Goal: Transaction & Acquisition: Download file/media

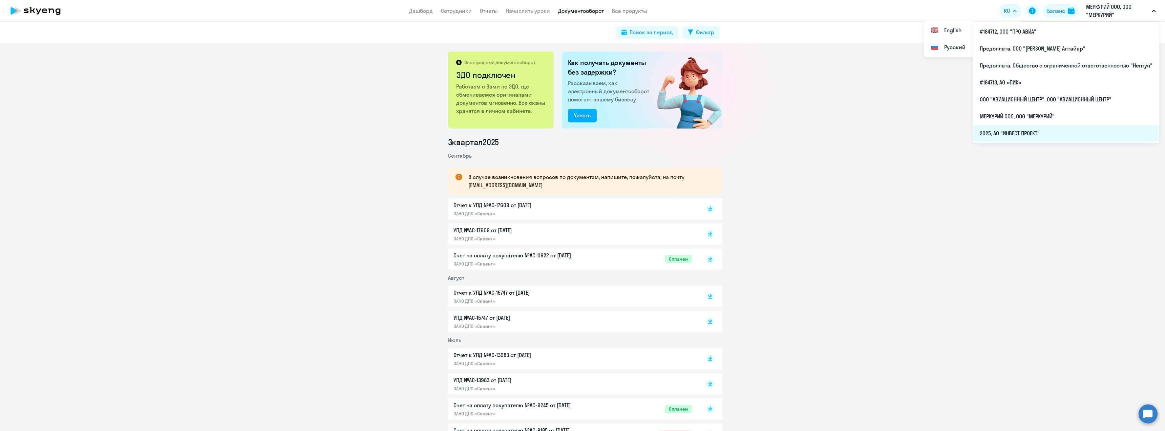
click at [1039, 132] on li "2025, АО "ИНВЕСТ ПРОЕКТ"" at bounding box center [1066, 133] width 186 height 17
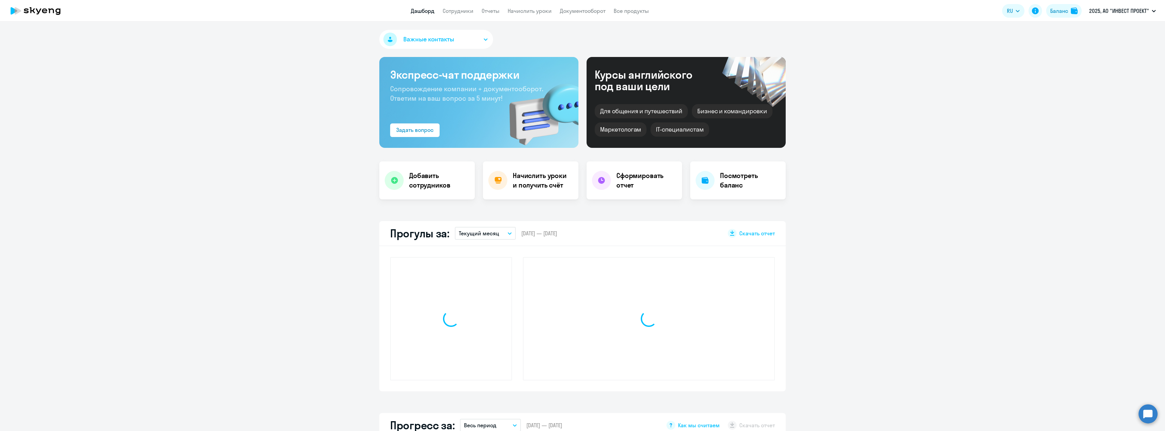
select select "30"
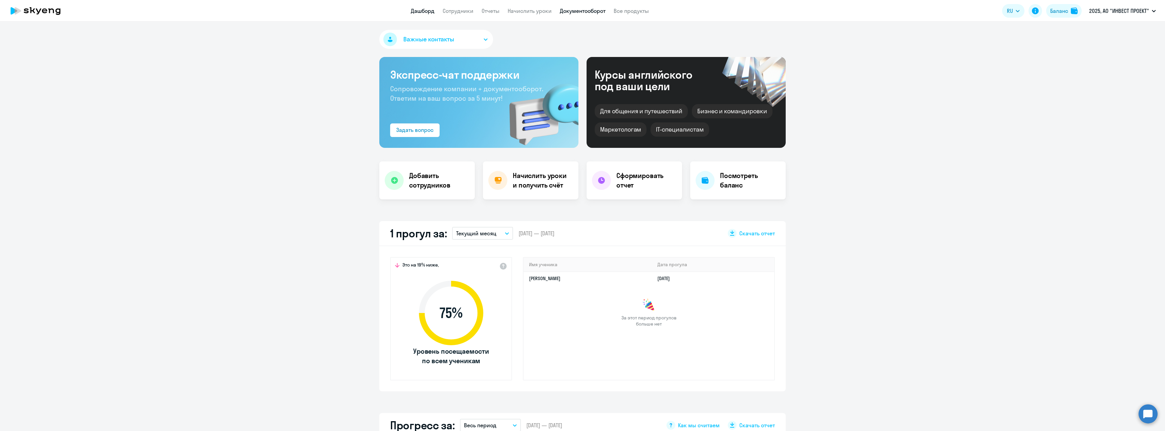
click at [575, 10] on link "Документооборот" at bounding box center [583, 10] width 46 height 7
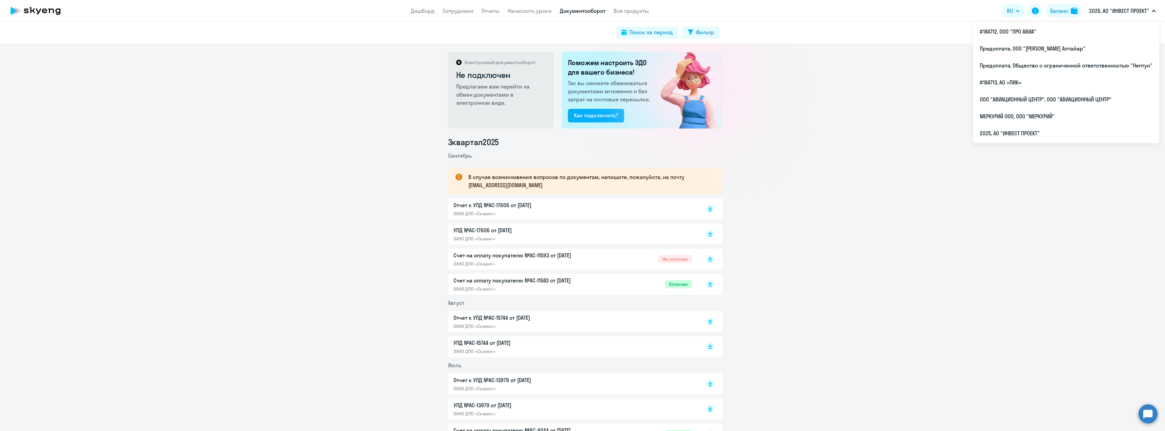
click at [1112, 8] on p "2025, АО "ИНВЕСТ ПРОЕКТ"" at bounding box center [1119, 11] width 60 height 8
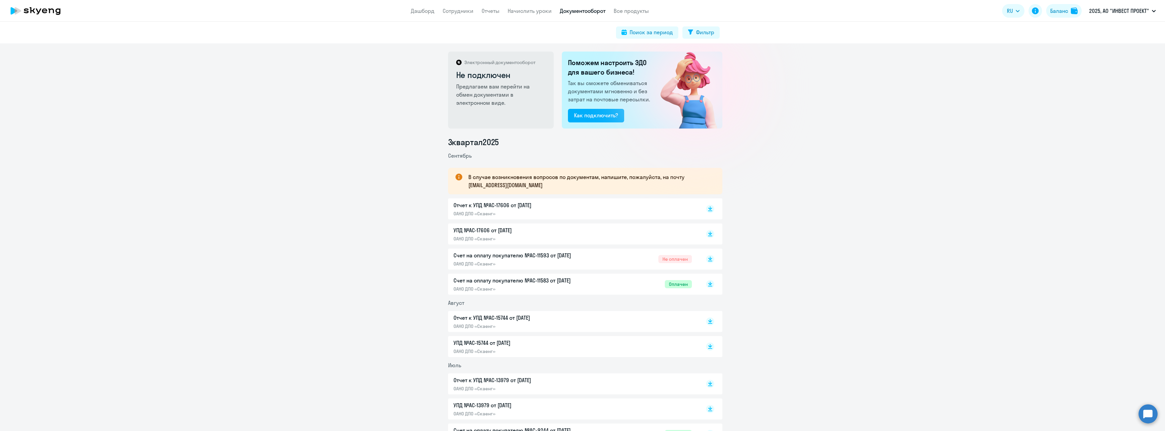
click at [850, 83] on div "Электронный документооборот Не подключен Предлагаем вам перейти на обмен докуме…" at bounding box center [582, 236] width 1165 height 387
click at [422, 13] on link "Дашборд" at bounding box center [423, 10] width 24 height 7
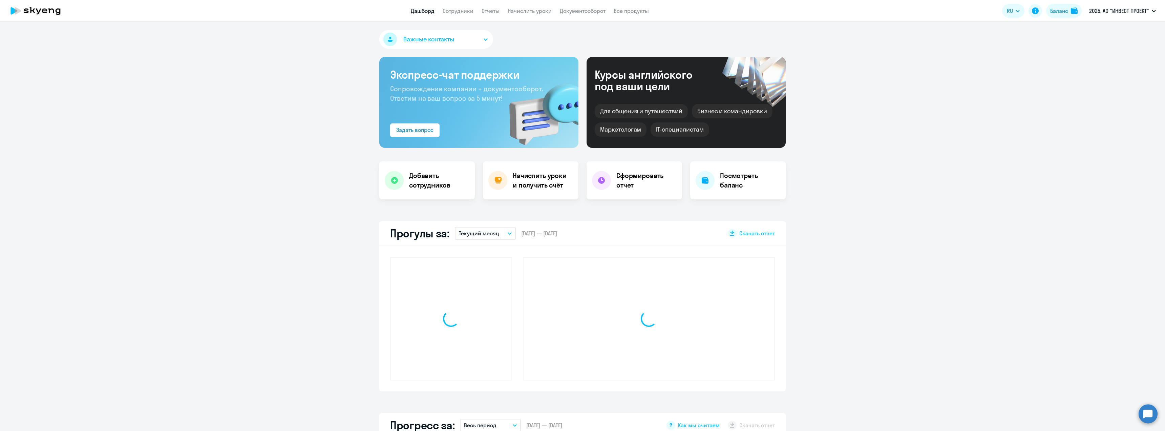
select select "30"
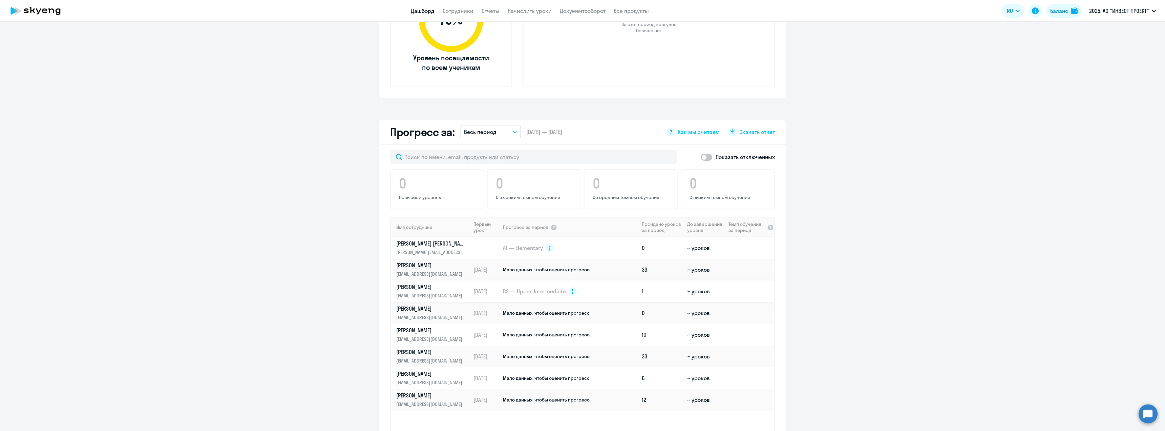
scroll to position [339, 0]
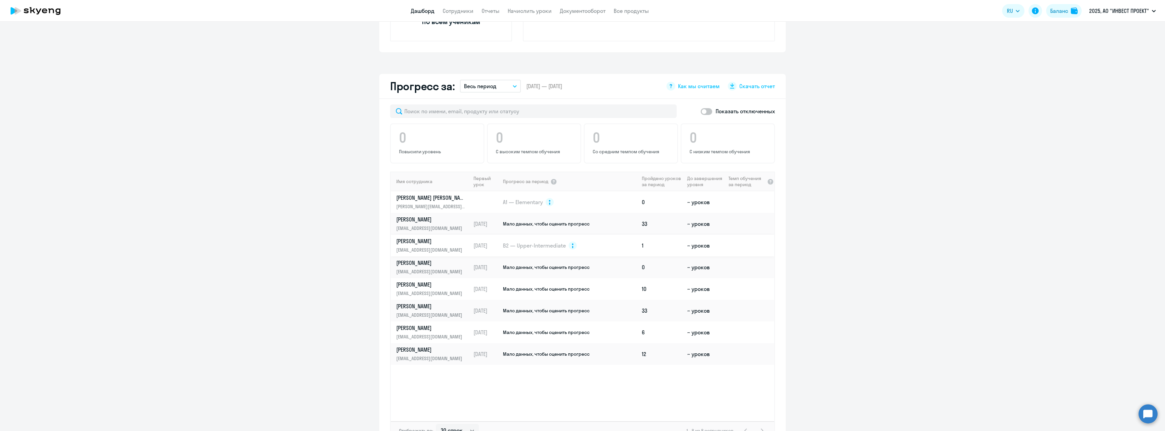
click at [592, 242] on td "B2 — Upper-Intermediate" at bounding box center [570, 245] width 137 height 22
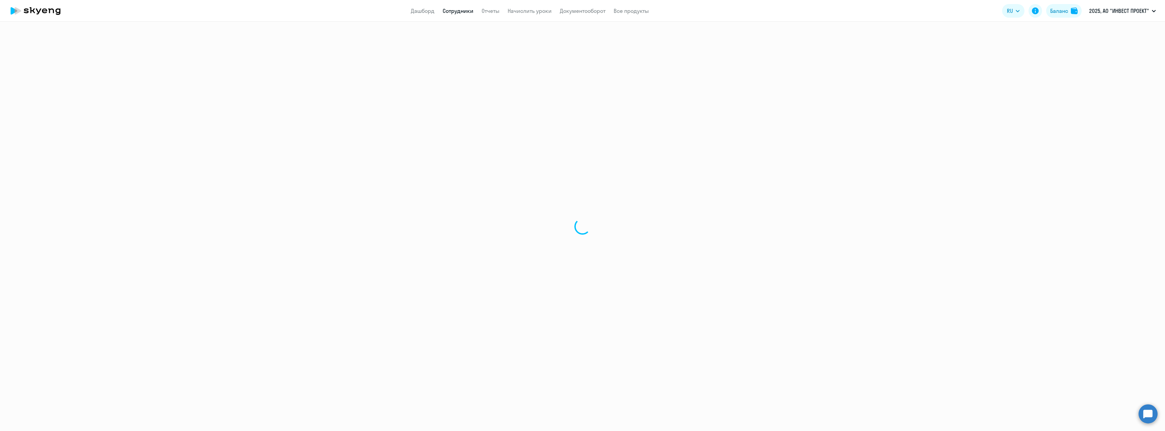
select select "english"
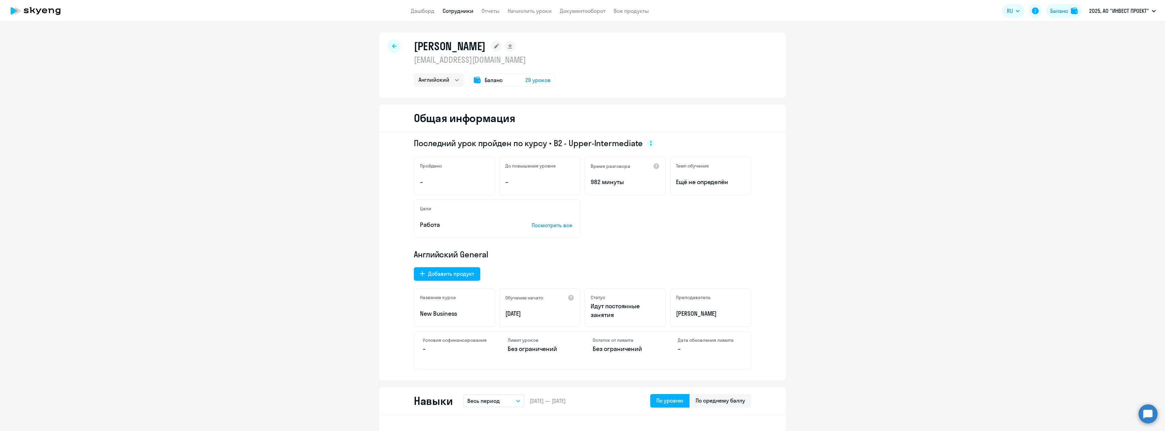
drag, startPoint x: 412, startPoint y: 45, endPoint x: 489, endPoint y: 46, distance: 77.9
click at [486, 46] on h1 "[PERSON_NAME]" at bounding box center [450, 46] width 72 height 14
copy h1 "[PERSON_NAME]"
click at [638, 11] on link "Все продукты" at bounding box center [631, 10] width 35 height 7
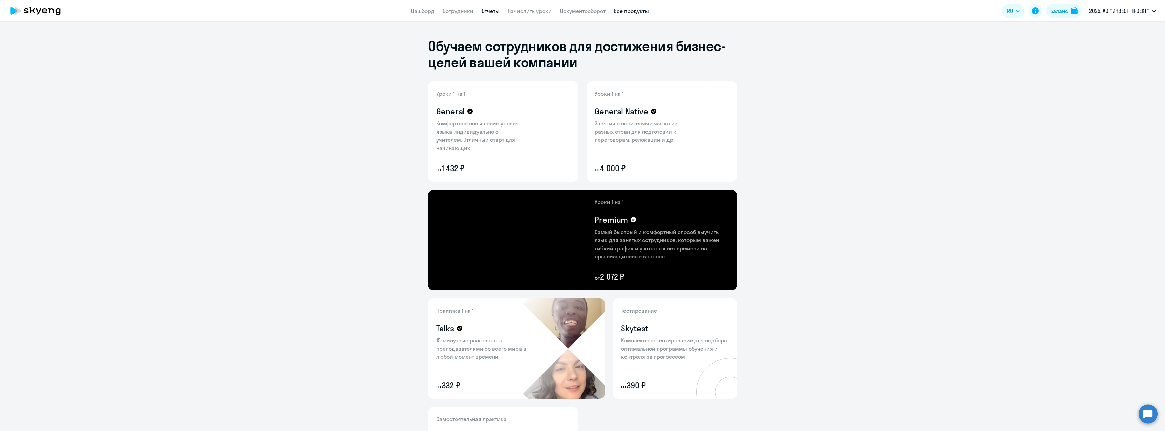
click at [482, 12] on link "Отчеты" at bounding box center [491, 10] width 18 height 7
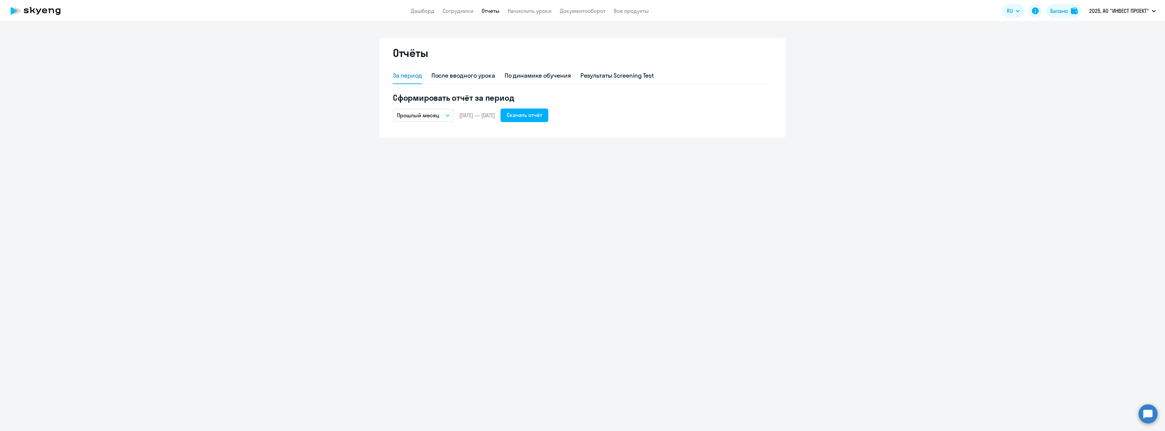
click at [448, 116] on icon "button" at bounding box center [448, 115] width 4 height 2
click at [434, 130] on li "Текущий месяц" at bounding box center [428, 134] width 71 height 17
click at [539, 115] on div "Скачать отчёт" at bounding box center [525, 115] width 36 height 8
click at [471, 9] on link "Сотрудники" at bounding box center [458, 10] width 31 height 7
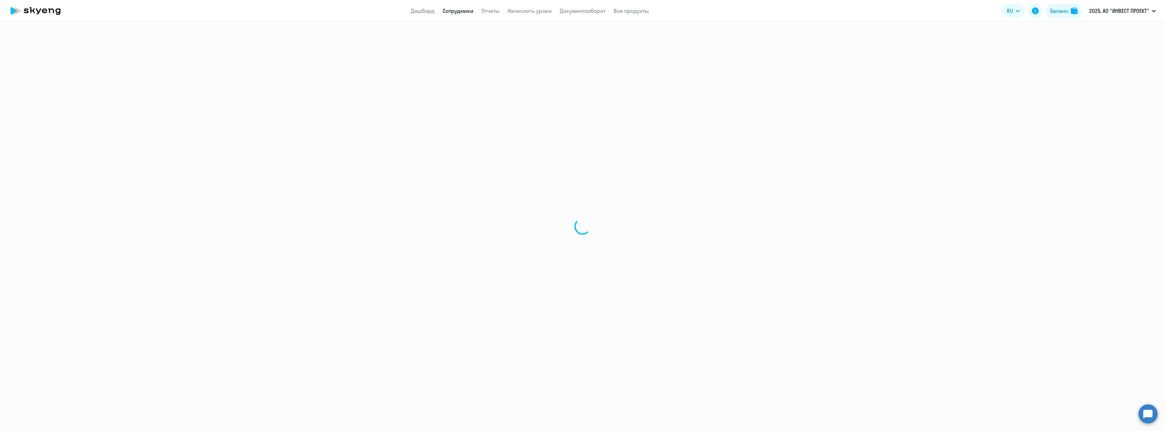
select select "30"
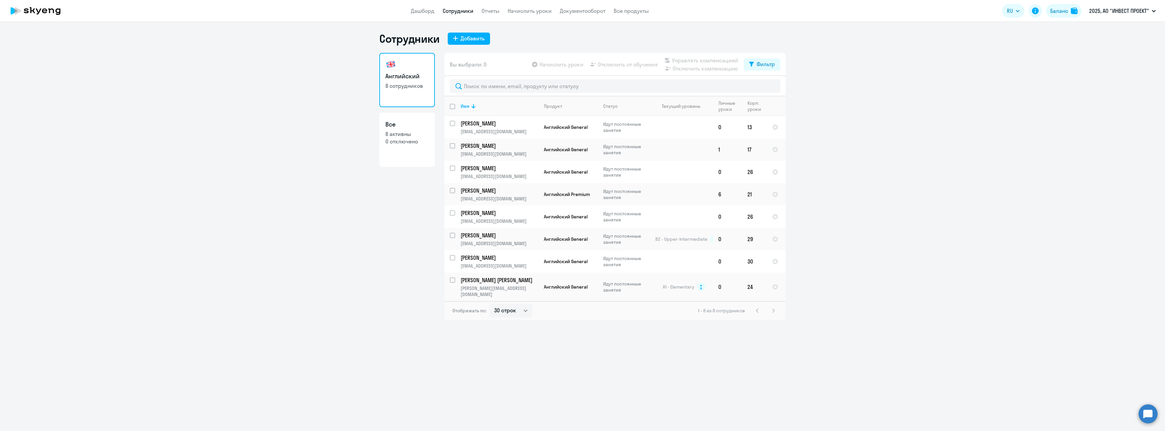
click at [172, 125] on ng-component "Сотрудники Добавить Английский 8 сотрудников Все 8 активны 0 отключено Вы выбра…" at bounding box center [582, 176] width 1165 height 288
